Goal: Book appointment/travel/reservation

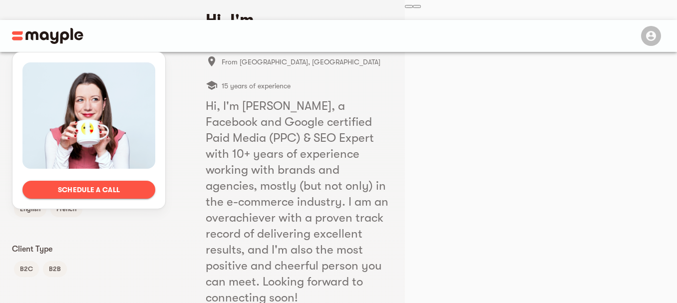
scroll to position [106, 0]
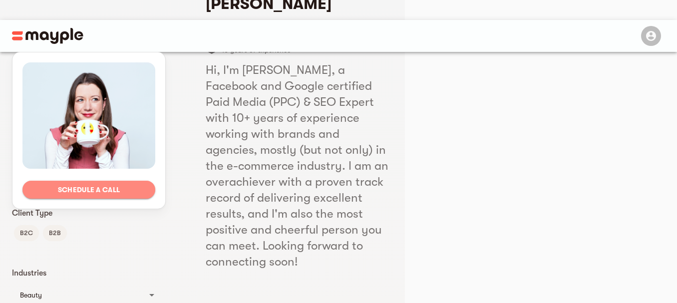
click at [145, 196] on span "Schedule a call" at bounding box center [88, 190] width 117 height 12
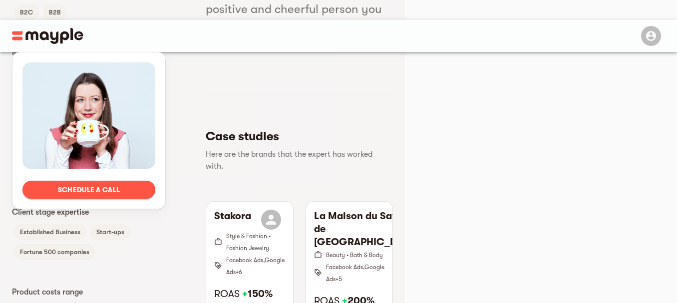
scroll to position [329, 0]
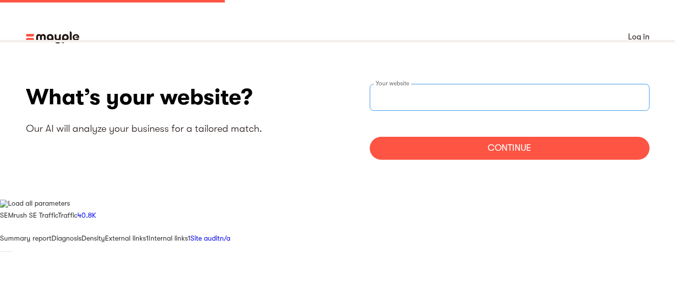
click at [456, 106] on input "websiteStep" at bounding box center [510, 97] width 280 height 27
type input "https://Rankswitchers.com"
click at [501, 146] on div "Continue" at bounding box center [510, 148] width 280 height 23
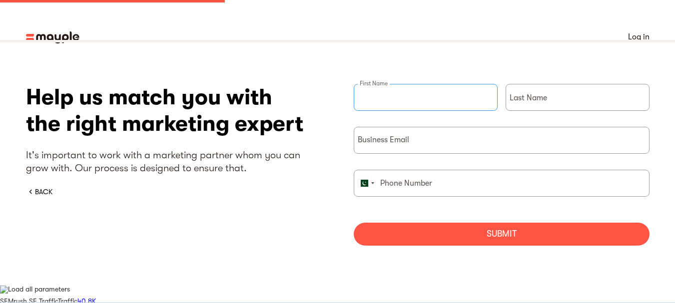
click at [452, 95] on input "briefForm" at bounding box center [426, 97] width 144 height 27
type input "Mudassar"
click at [541, 95] on div "Last Name" at bounding box center [577, 105] width 144 height 43
type input "Akram"
click at [457, 143] on input "briefForm" at bounding box center [502, 140] width 296 height 27
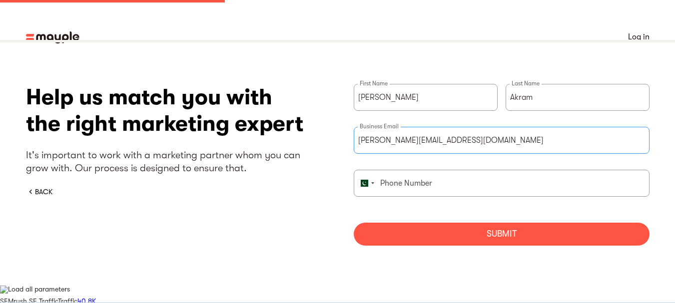
type input "mudassar@rankswitchers.com"
click at [411, 184] on input "briefForm" at bounding box center [502, 183] width 296 height 27
type input "03236396067"
click at [466, 233] on div "Submit" at bounding box center [502, 234] width 296 height 23
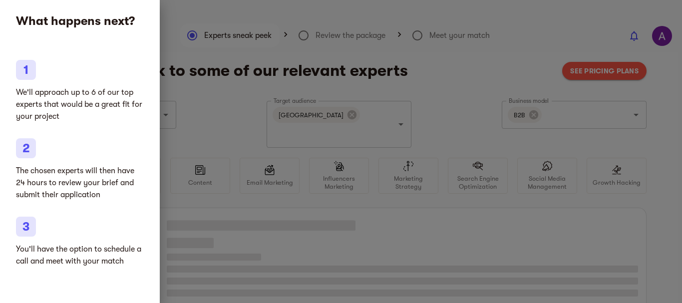
type input "SAAS"
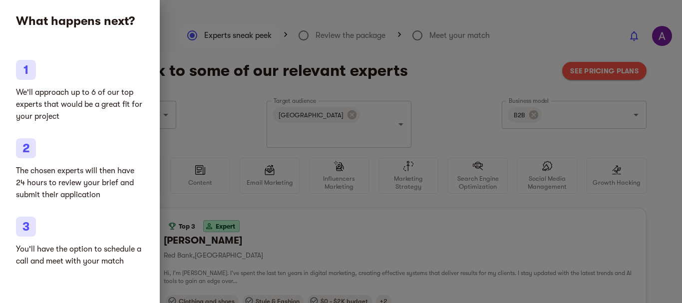
click at [230, 110] on div at bounding box center [341, 151] width 682 height 303
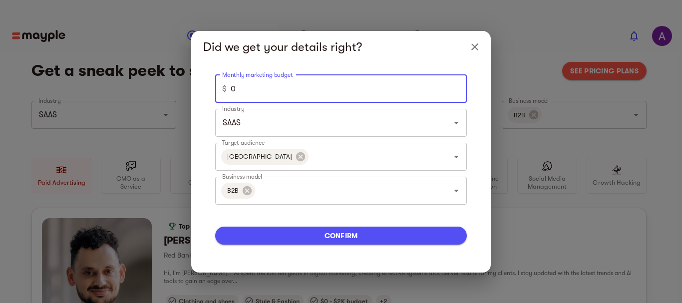
click at [257, 88] on input "0" at bounding box center [349, 89] width 236 height 28
type input "100"
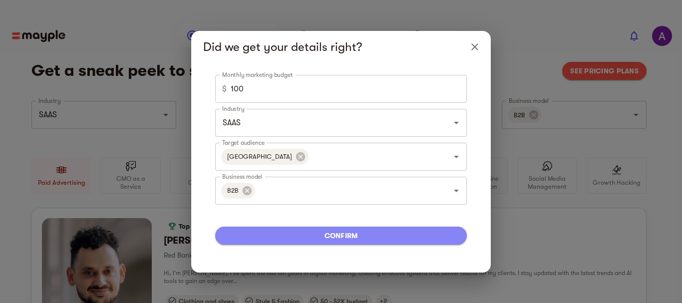
click at [345, 236] on span "confirm" at bounding box center [341, 236] width 236 height 12
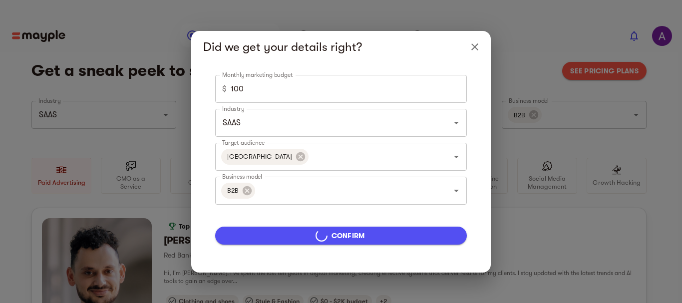
click at [345, 235] on span "confirm" at bounding box center [341, 236] width 236 height 12
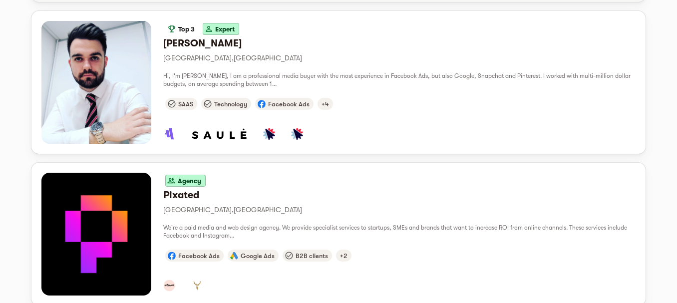
scroll to position [501, 0]
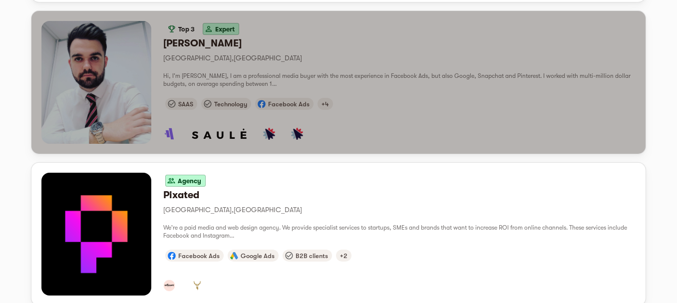
click at [271, 100] on span "Facebook Ads" at bounding box center [288, 103] width 49 height 7
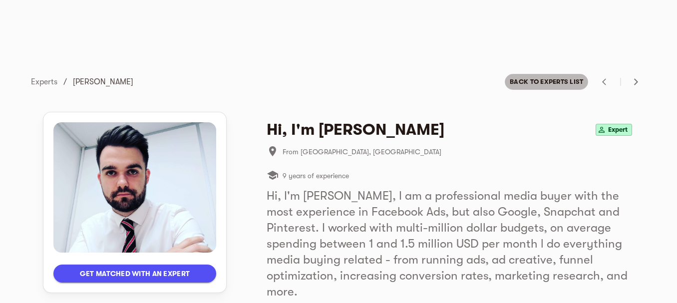
click at [551, 86] on span "Back to experts list" at bounding box center [546, 82] width 73 height 12
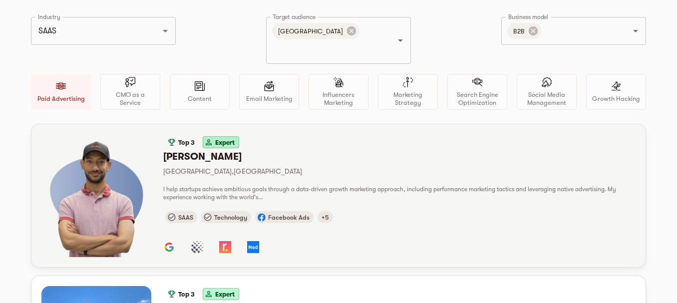
scroll to position [83, 0]
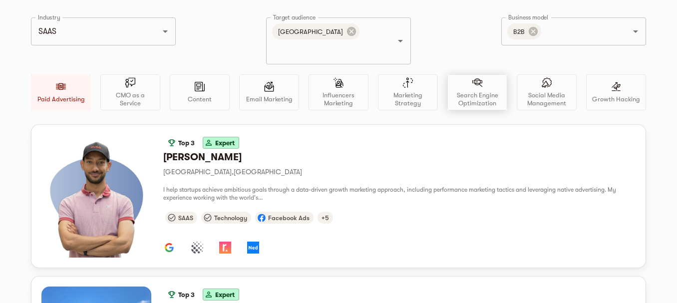
click at [478, 91] on p "Search Engine Optimization" at bounding box center [477, 99] width 51 height 16
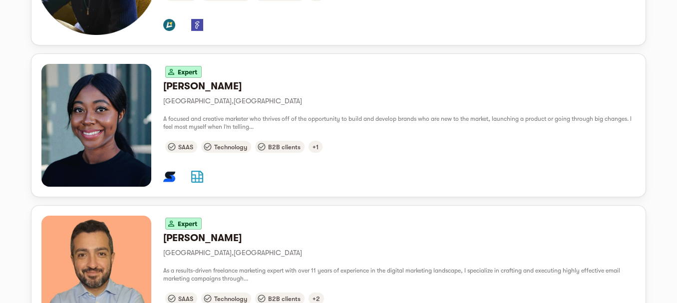
scroll to position [1043, 0]
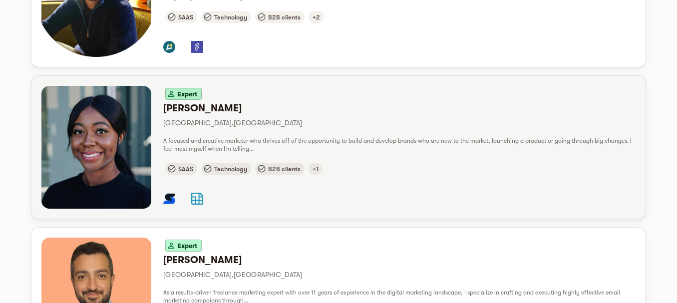
click at [189, 102] on h6 "Lasharna T." at bounding box center [399, 108] width 473 height 13
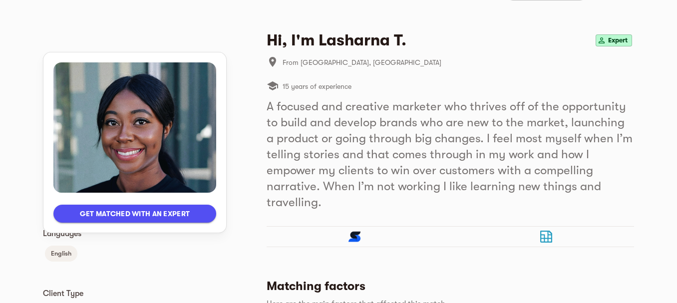
scroll to position [93, 0]
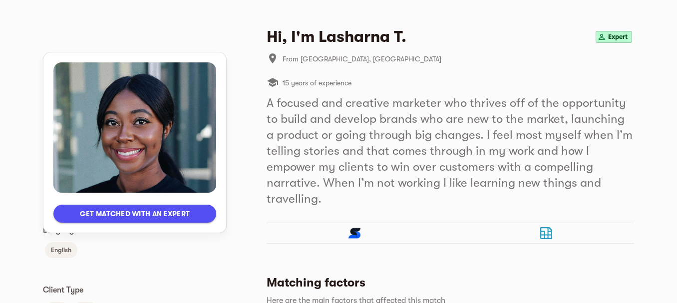
click at [150, 214] on span "Get matched with an expert" at bounding box center [134, 214] width 147 height 12
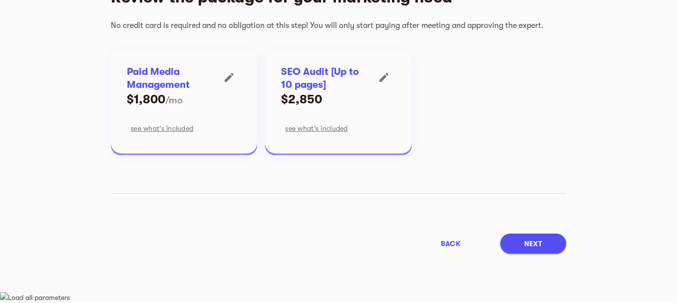
scroll to position [88, 0]
click at [530, 248] on span "Next" at bounding box center [533, 243] width 18 height 12
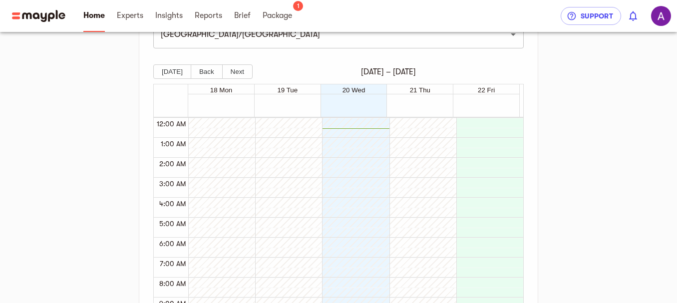
scroll to position [294, 0]
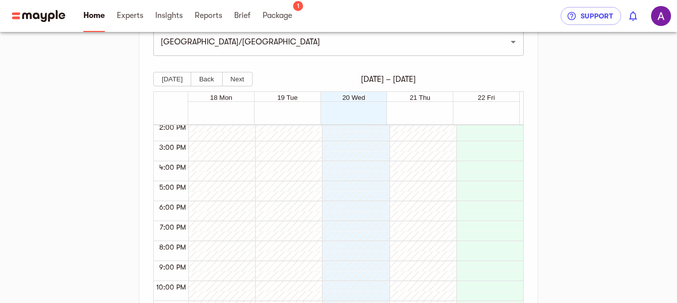
click at [166, 194] on div at bounding box center [171, 196] width 34 height 7
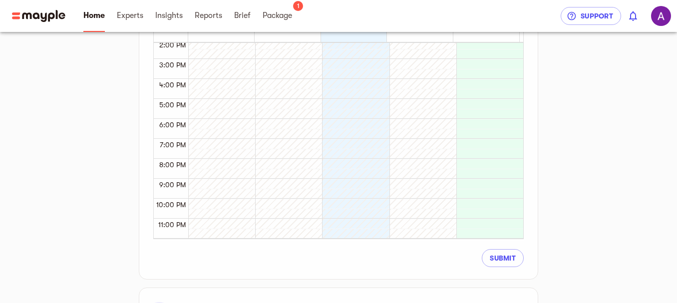
scroll to position [375, 0]
click at [167, 219] on div at bounding box center [171, 215] width 34 height 7
click at [218, 220] on div at bounding box center [219, 1] width 62 height 480
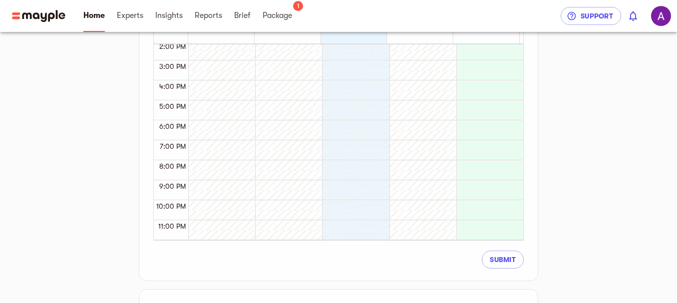
click at [218, 220] on div at bounding box center [219, 1] width 62 height 480
click at [452, 213] on div at bounding box center [423, 215] width 66 height 10
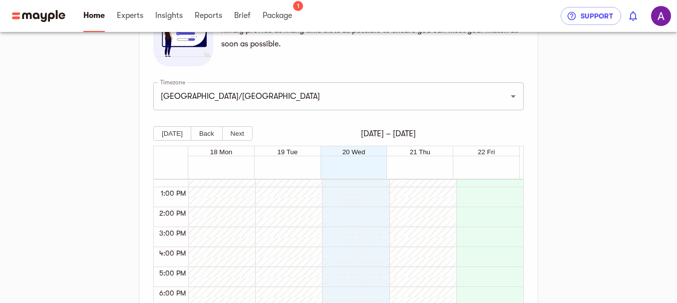
scroll to position [243, 0]
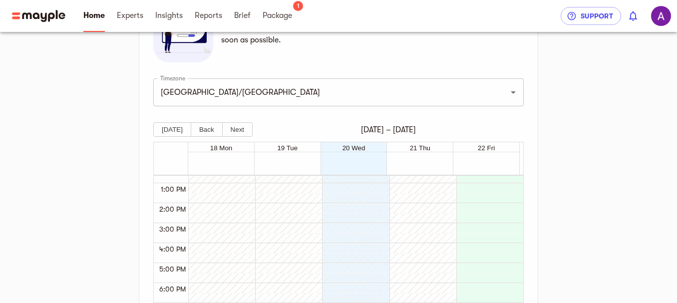
click at [401, 148] on div "21 Thu" at bounding box center [420, 147] width 66 height 10
click at [290, 153] on div at bounding box center [353, 157] width 331 height 10
click at [212, 147] on span "18 Mon" at bounding box center [221, 147] width 22 height 7
drag, startPoint x: 179, startPoint y: 163, endPoint x: 210, endPoint y: 173, distance: 32.4
click at [210, 173] on div "18 Mon 19 Tue 20 Wed 21 Thu 22 Fri" at bounding box center [337, 158] width 366 height 32
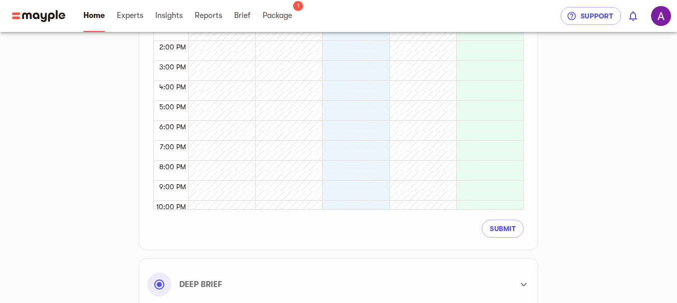
scroll to position [408, 0]
click at [167, 166] on span "8:00 PM" at bounding box center [172, 165] width 31 height 8
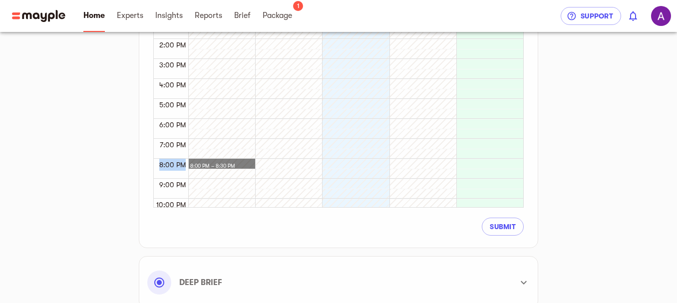
drag, startPoint x: 230, startPoint y: 167, endPoint x: 277, endPoint y: 167, distance: 46.5
click at [277, 167] on div "12:00 AM 1:00 AM 2:00 AM 3:00 AM 4:00 AM 5:00 AM 6:00 AM 7:00 AM 8:00 AM 9:00 A…" at bounding box center [339, 108] width 370 height 197
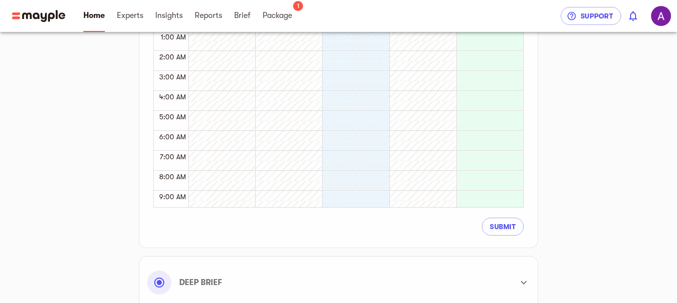
scroll to position [0, 0]
click at [508, 225] on span "Submit" at bounding box center [503, 227] width 26 height 12
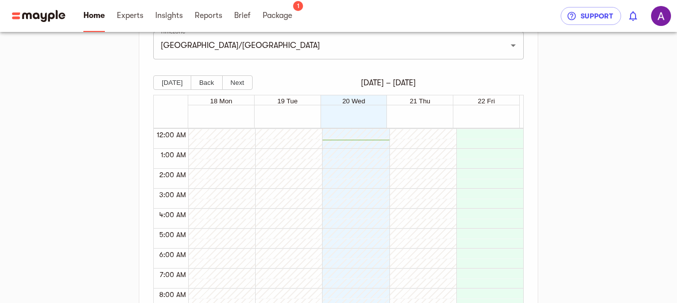
scroll to position [291, 0]
click at [174, 159] on div "1:00 AM" at bounding box center [171, 154] width 34 height 12
click at [173, 188] on div "2:00 AM" at bounding box center [171, 178] width 34 height 20
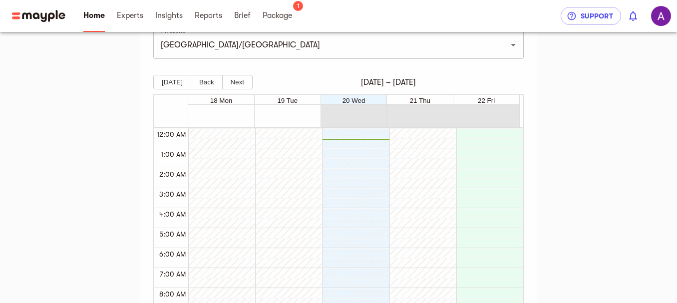
drag, startPoint x: 363, startPoint y: 135, endPoint x: 370, endPoint y: 203, distance: 68.3
click at [364, 149] on div "18 Mon 19 Tue 20 Wed 21 Thu 22 Fri 12:00 AM 1:00 AM 2:00 AM 3:00 AM 4:00 AM 5:0…" at bounding box center [338, 209] width 371 height 230
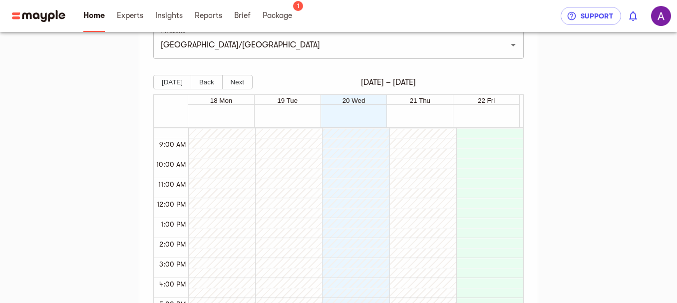
scroll to position [0, 0]
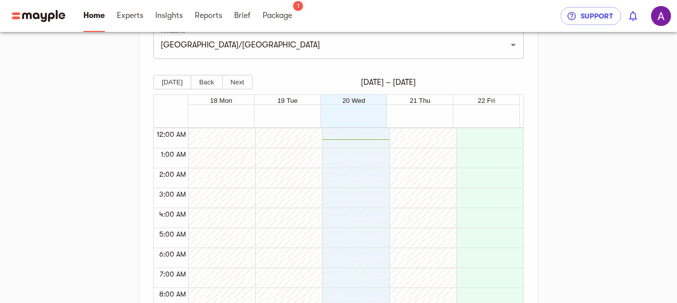
click at [467, 114] on div at bounding box center [353, 110] width 331 height 10
click at [352, 119] on div at bounding box center [353, 120] width 331 height 10
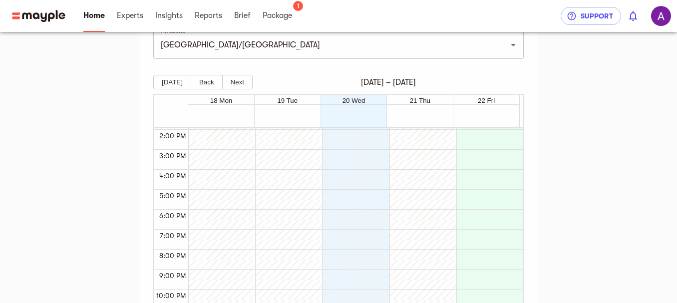
click at [173, 257] on span "8:00 PM" at bounding box center [172, 256] width 31 height 8
click at [346, 265] on div at bounding box center [353, 90] width 62 height 480
click at [549, 262] on div "Gear Up for Kick-off Meet your expert Connect accounts Marketing plan Our syste…" at bounding box center [338, 103] width 607 height 661
click at [490, 255] on div at bounding box center [488, 90] width 62 height 480
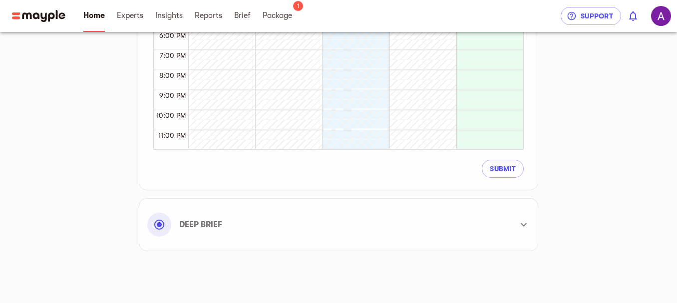
scroll to position [482, 0]
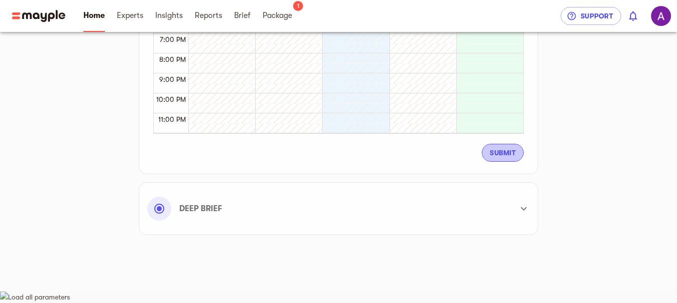
click at [498, 156] on span "Submit" at bounding box center [503, 153] width 26 height 12
click at [523, 210] on icon at bounding box center [524, 209] width 12 height 12
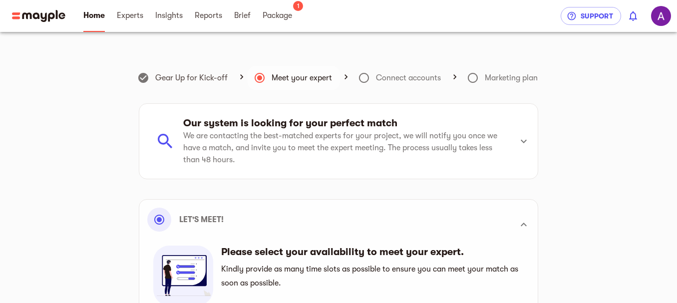
scroll to position [1, 0]
click at [380, 74] on h6 "Connect accounts" at bounding box center [408, 77] width 65 height 14
click at [362, 71] on icon at bounding box center [364, 77] width 12 height 12
click at [362, 76] on icon at bounding box center [364, 77] width 12 height 12
